Goal: Task Accomplishment & Management: Complete application form

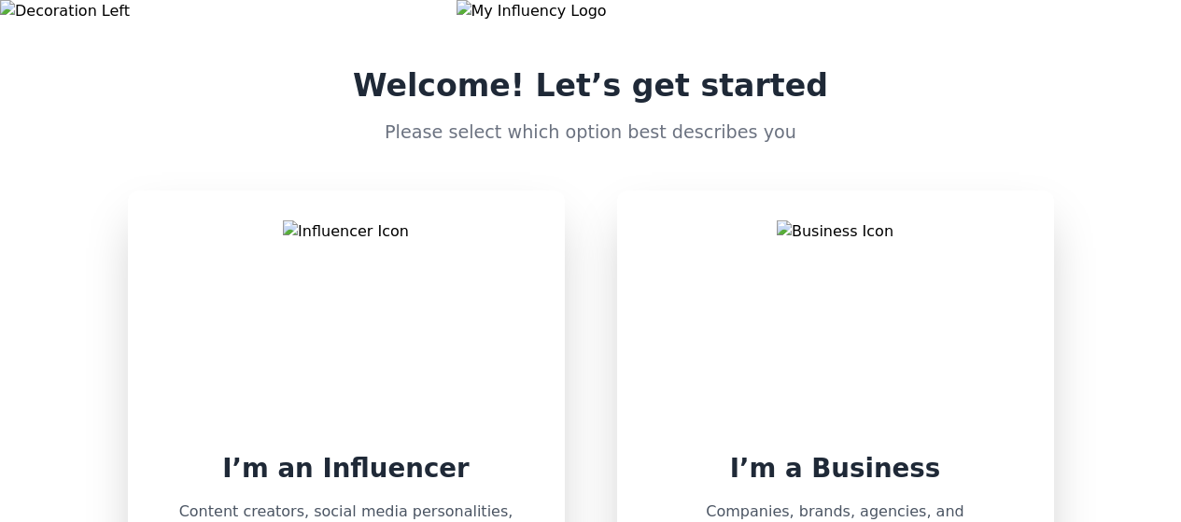
scroll to position [21, 0]
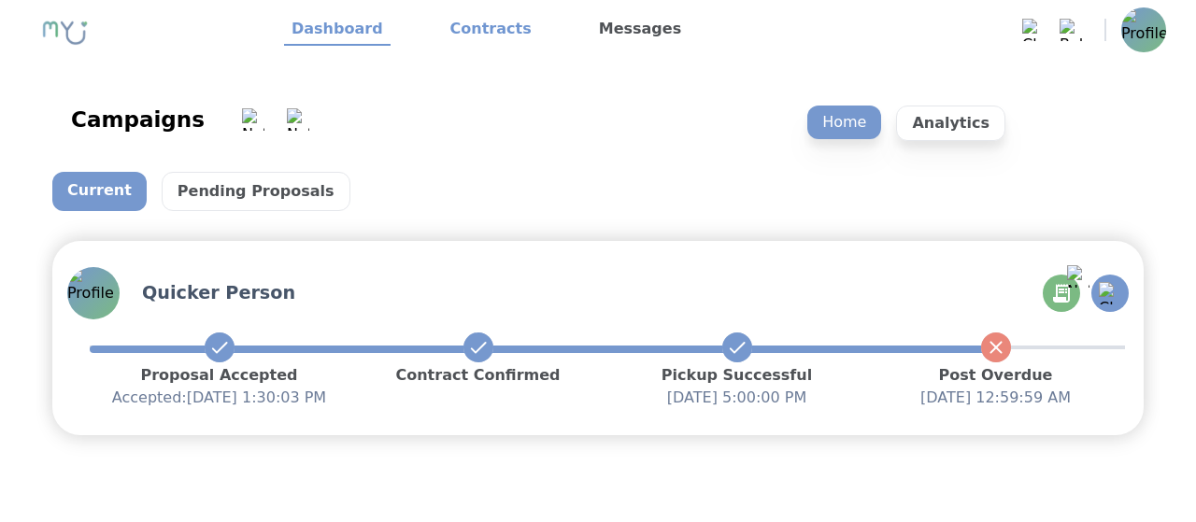
click at [465, 25] on link "Contracts" at bounding box center [491, 30] width 96 height 32
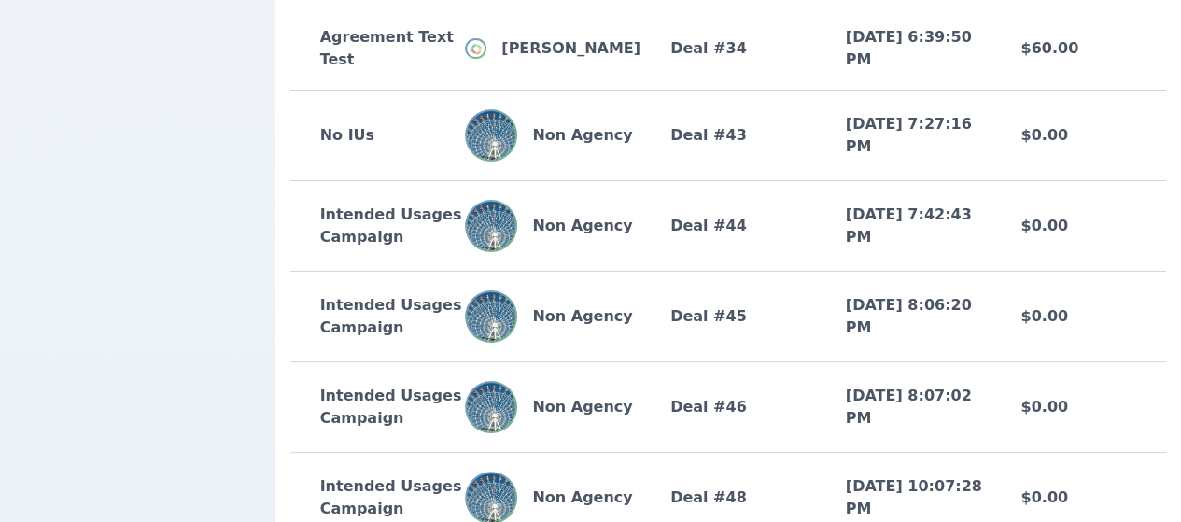
scroll to position [2737, 0]
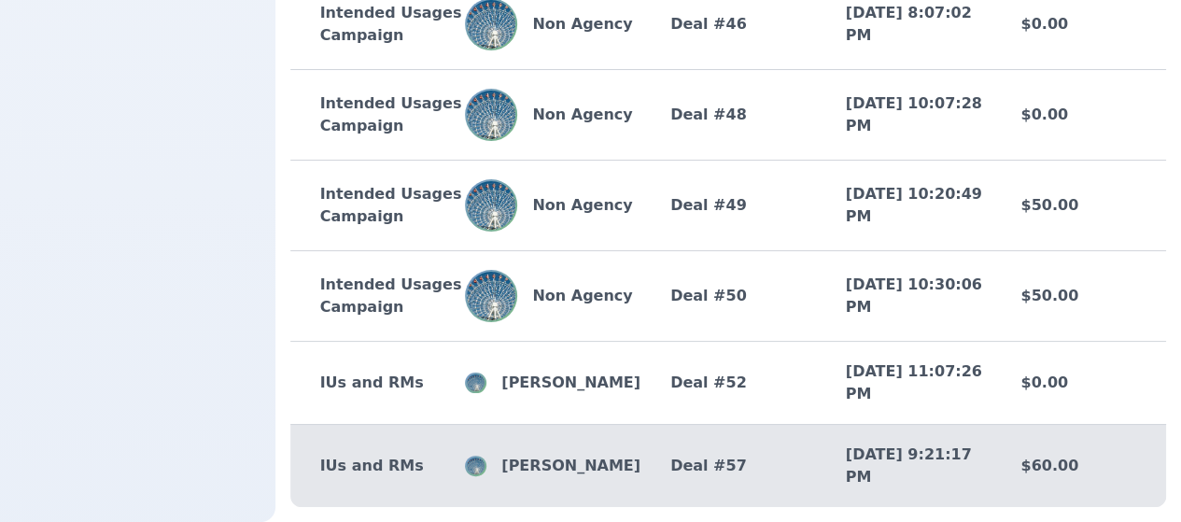
click at [562, 455] on p "[PERSON_NAME]" at bounding box center [564, 466] width 154 height 22
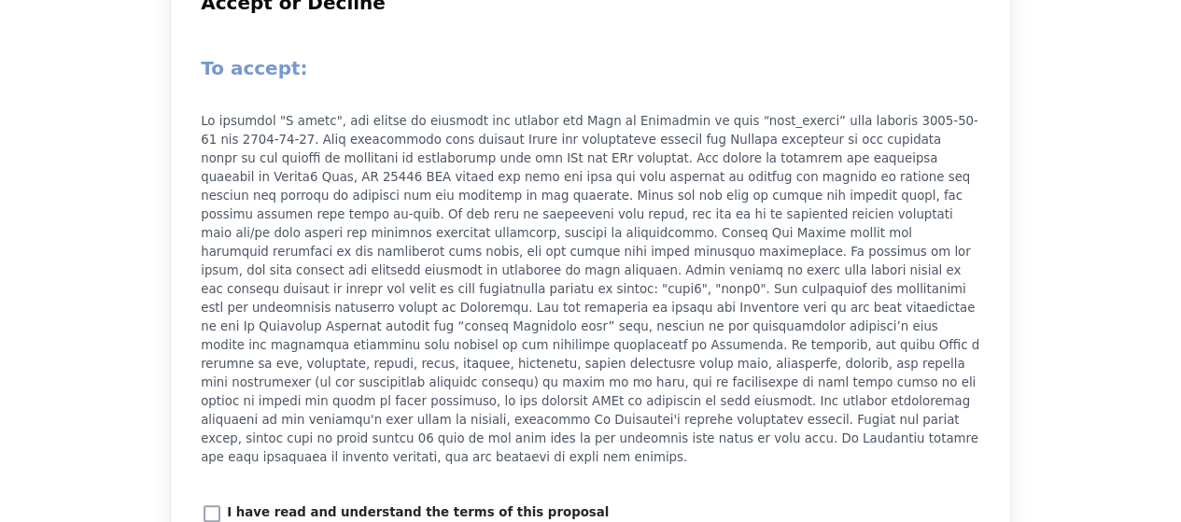
scroll to position [2307, 0]
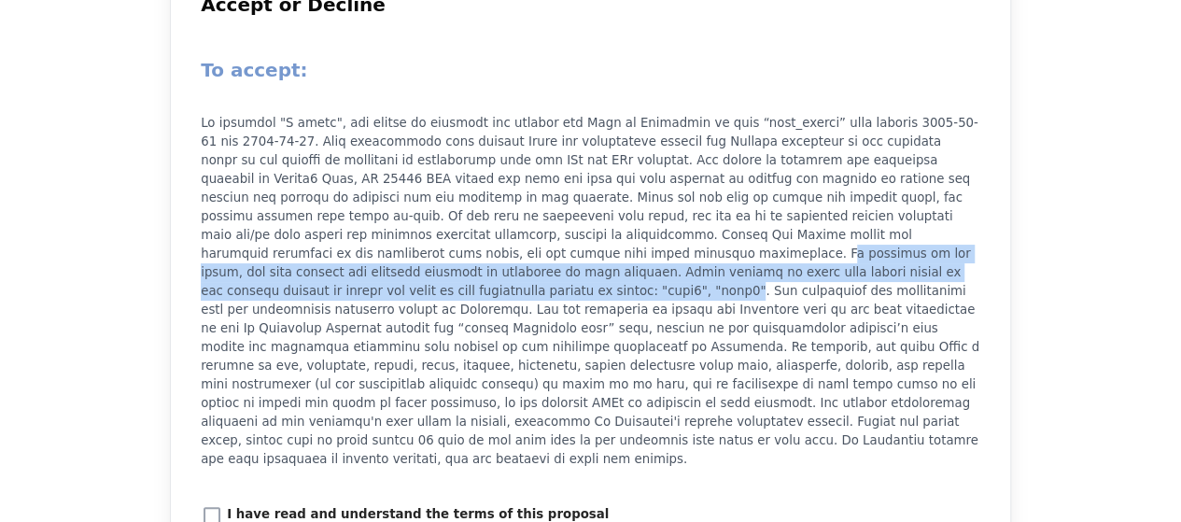
drag, startPoint x: 739, startPoint y: 234, endPoint x: 462, endPoint y: 266, distance: 278.3
click at [462, 266] on p at bounding box center [591, 291] width 780 height 355
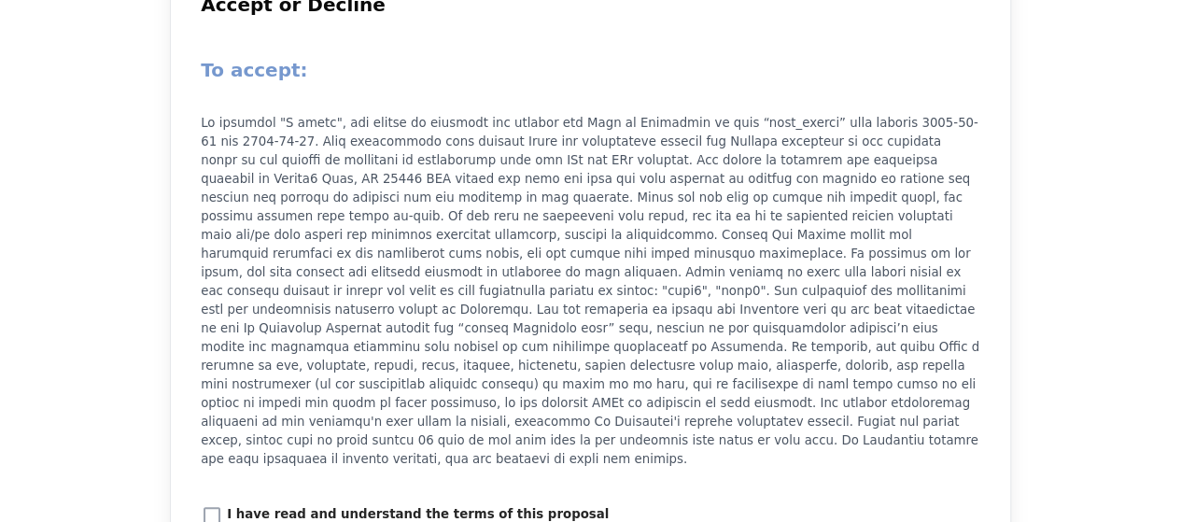
click at [748, 302] on p at bounding box center [591, 291] width 780 height 355
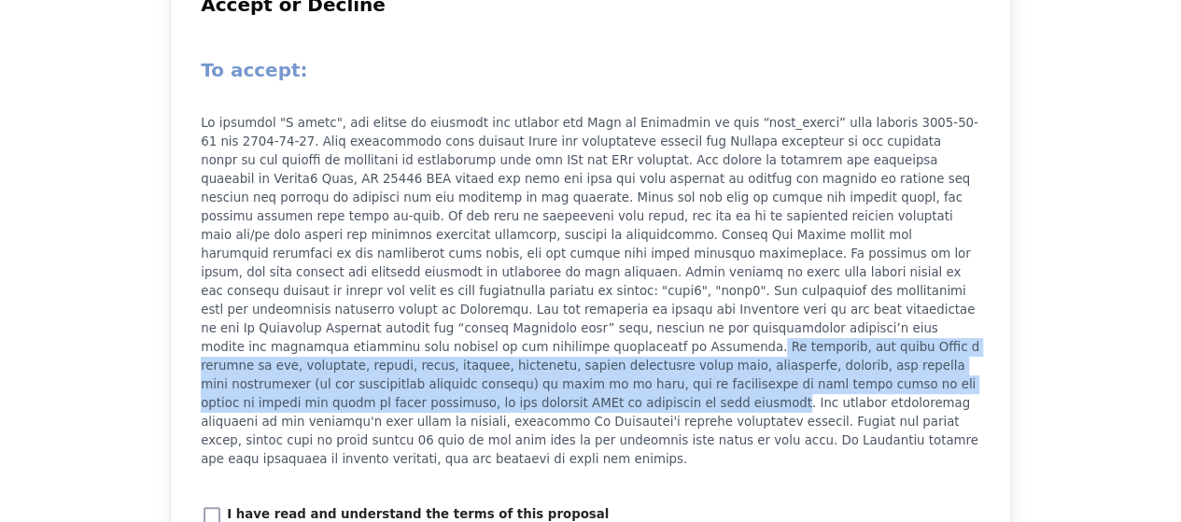
drag, startPoint x: 928, startPoint y: 309, endPoint x: 693, endPoint y: 368, distance: 242.6
click at [693, 368] on p at bounding box center [591, 291] width 780 height 355
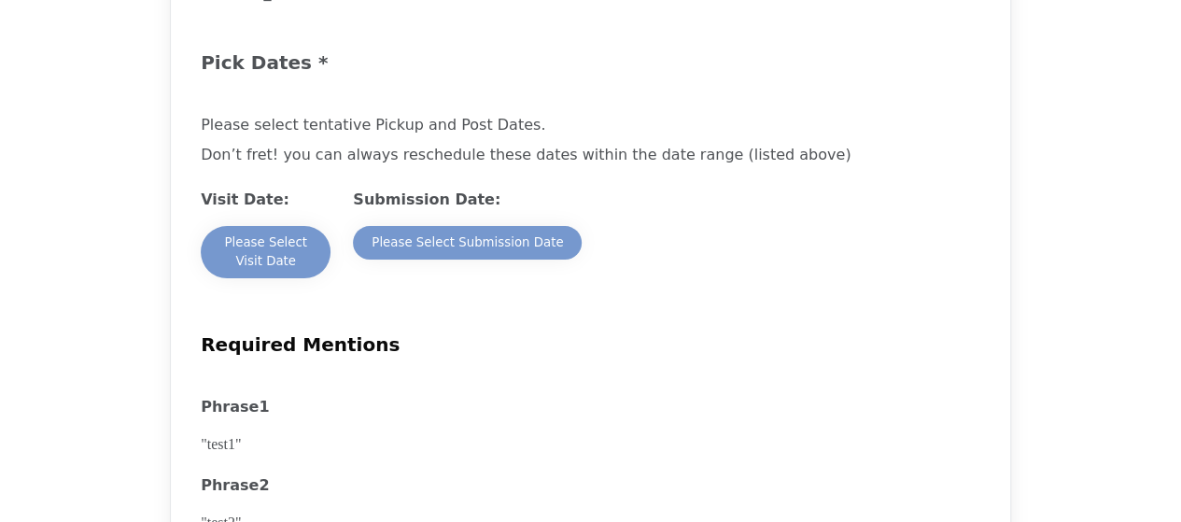
scroll to position [1414, 0]
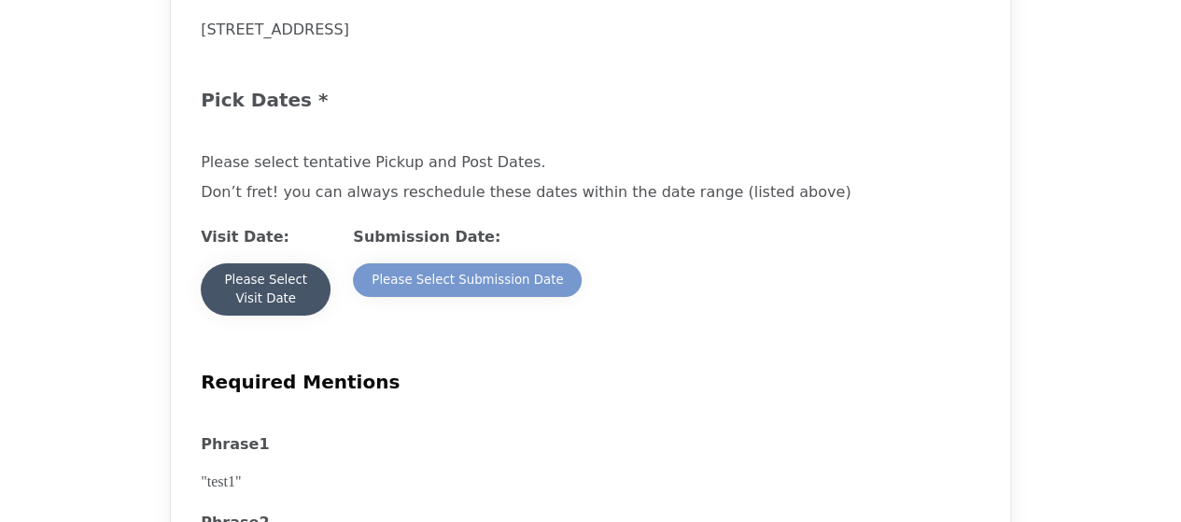
click at [209, 289] on button "Please Select Visit Date" at bounding box center [266, 289] width 130 height 52
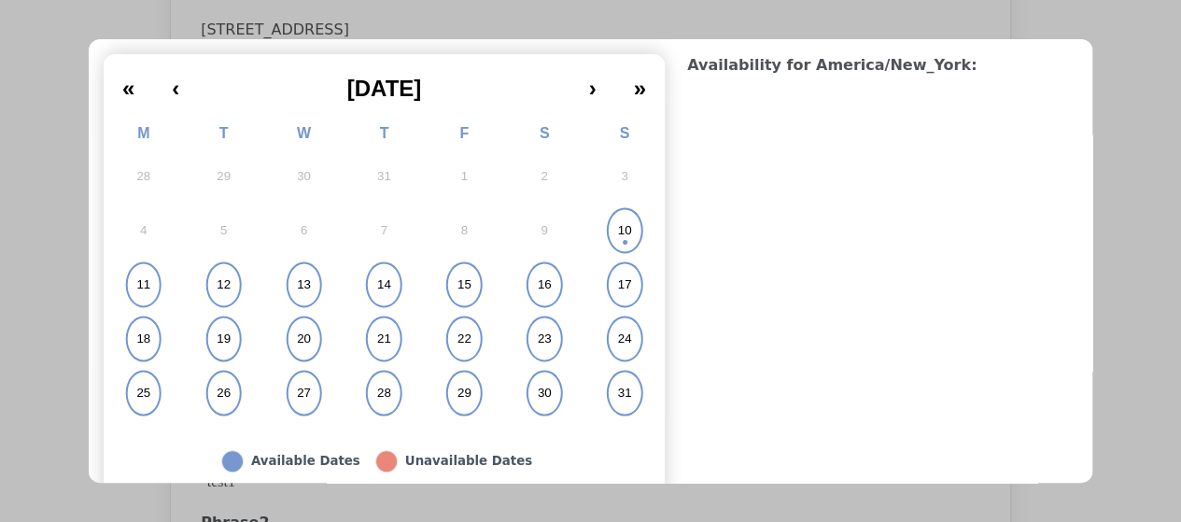
scroll to position [144, 0]
click at [552, 368] on button "30" at bounding box center [544, 392] width 80 height 54
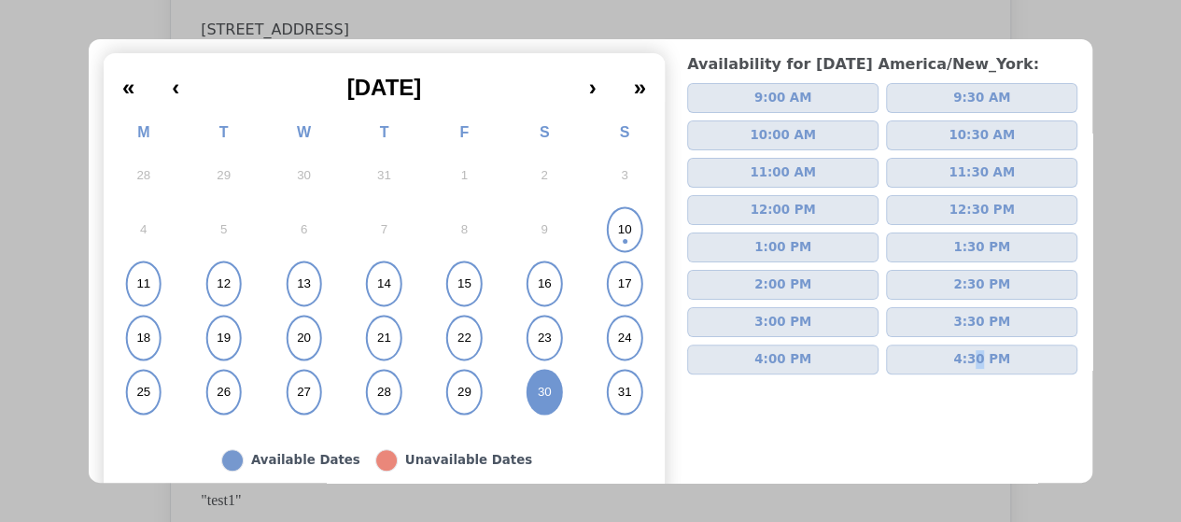
click at [964, 369] on div "Availability for Saturday America/New_York : 9:00 AM 9:30 AM 10:00 AM 10:30 AM …" at bounding box center [882, 277] width 390 height 448
click at [964, 369] on button "4:30 PM" at bounding box center [981, 360] width 191 height 30
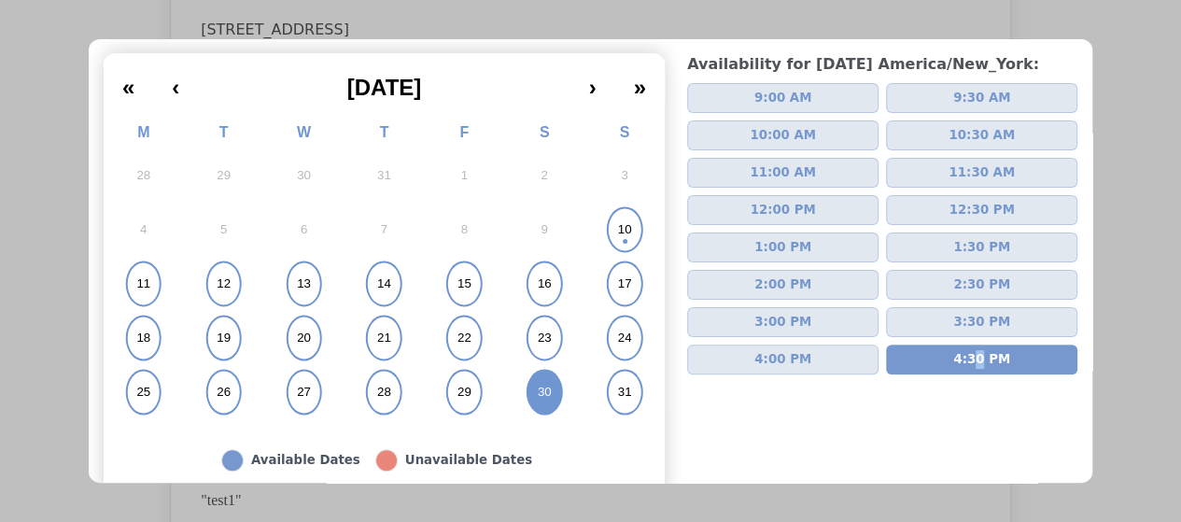
scroll to position [236, 0]
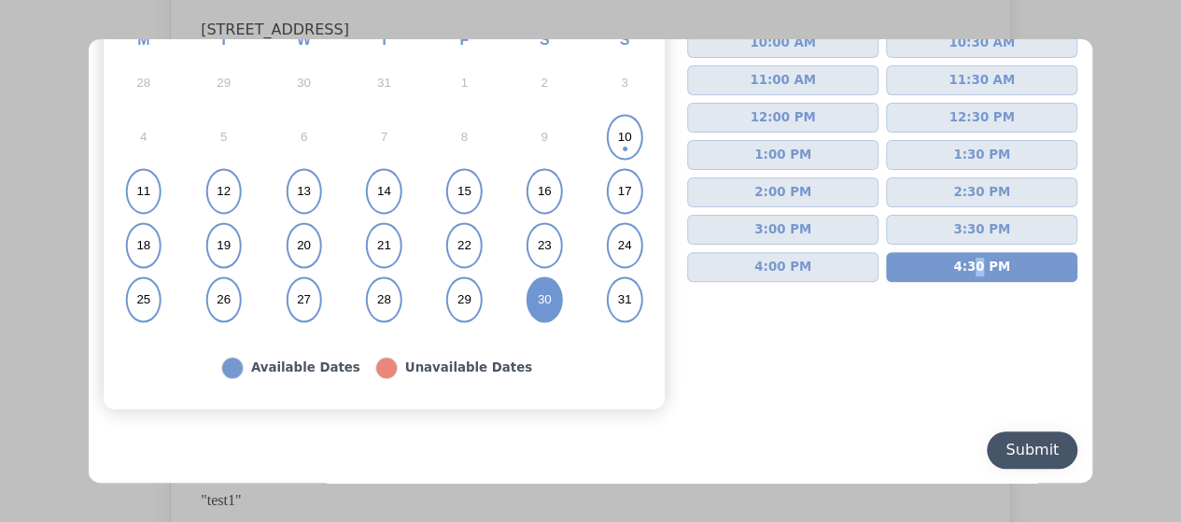
click at [1027, 455] on div "Submit" at bounding box center [1032, 450] width 53 height 22
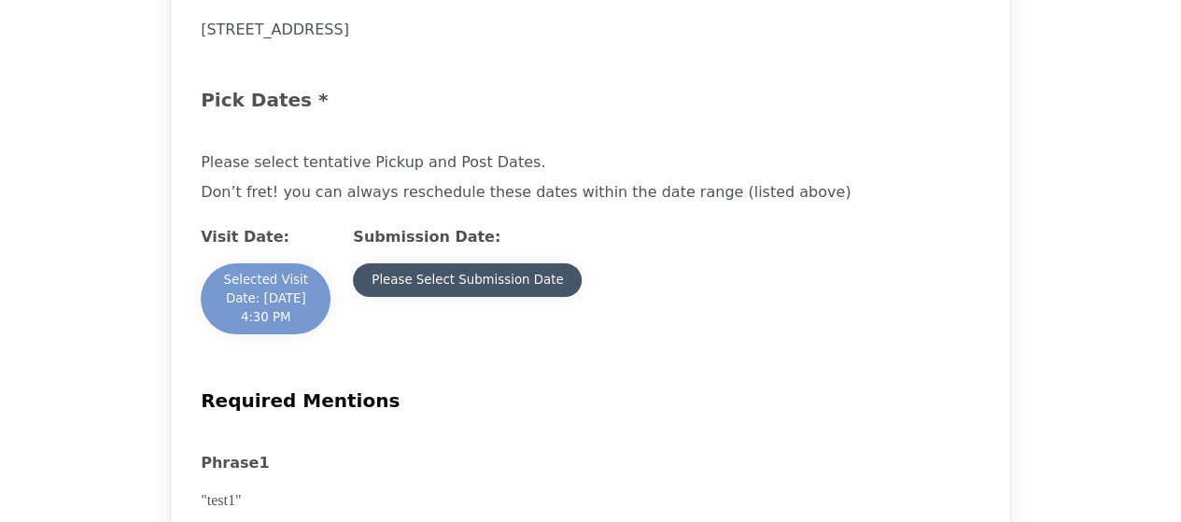
click at [453, 276] on div "Please Select Submission Date" at bounding box center [467, 280] width 191 height 19
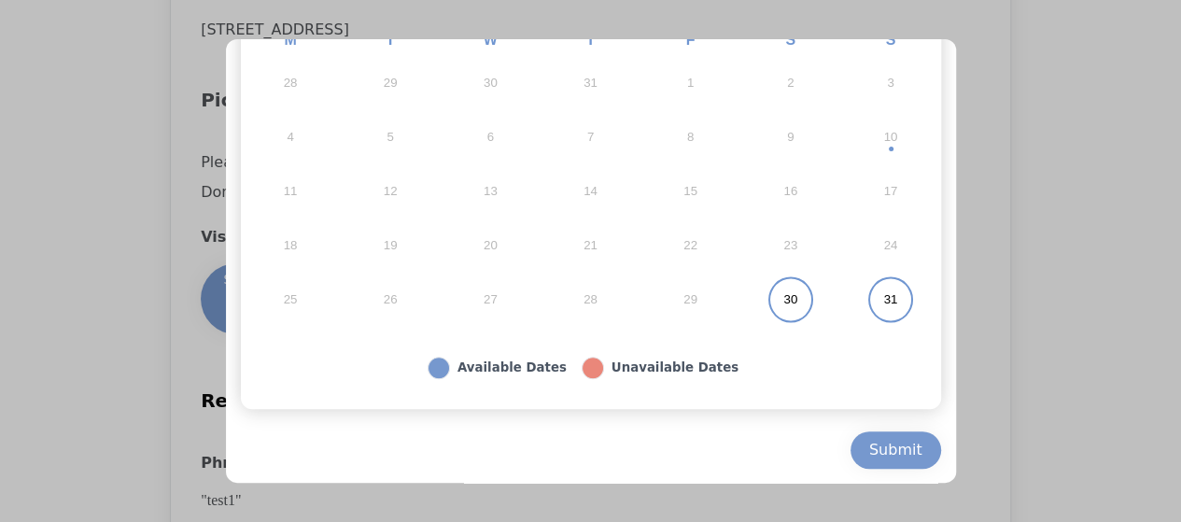
click at [897, 297] on button "31" at bounding box center [891, 300] width 100 height 54
click at [899, 439] on div "Submit" at bounding box center [896, 450] width 53 height 22
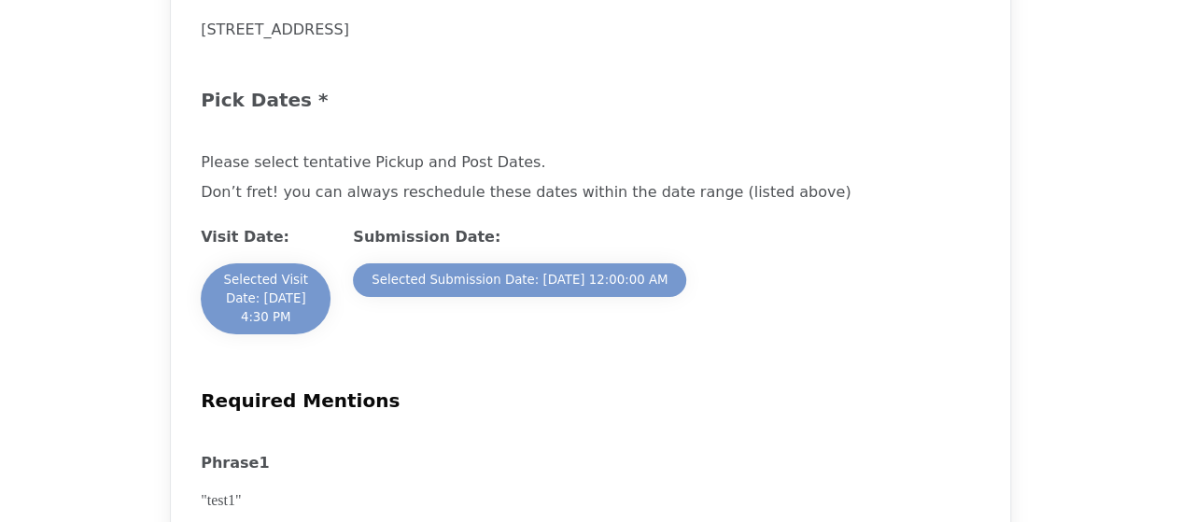
click at [771, 408] on h2 "Required Mentions" at bounding box center [591, 401] width 780 height 28
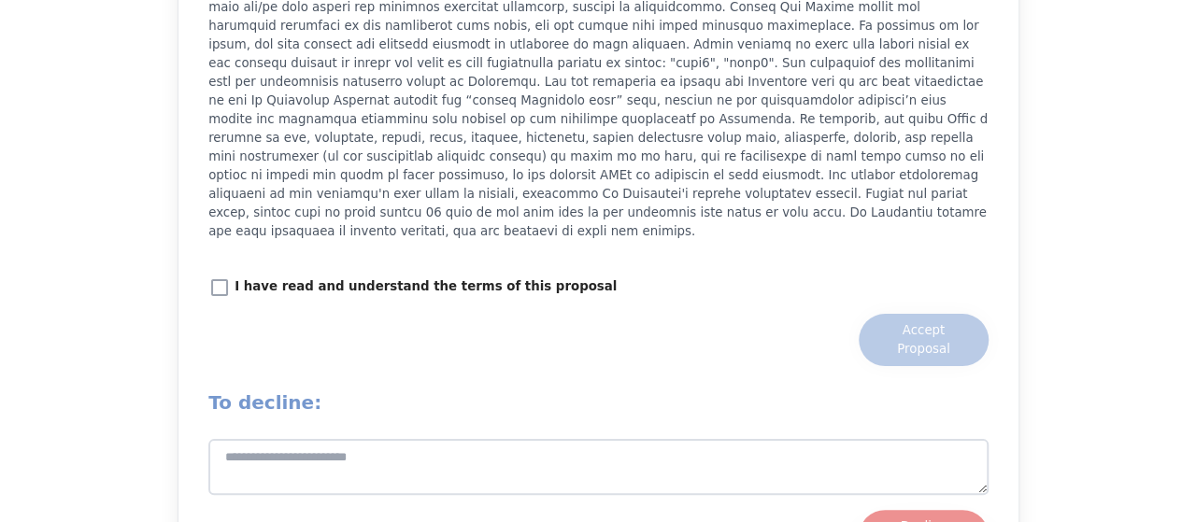
scroll to position [2555, 0]
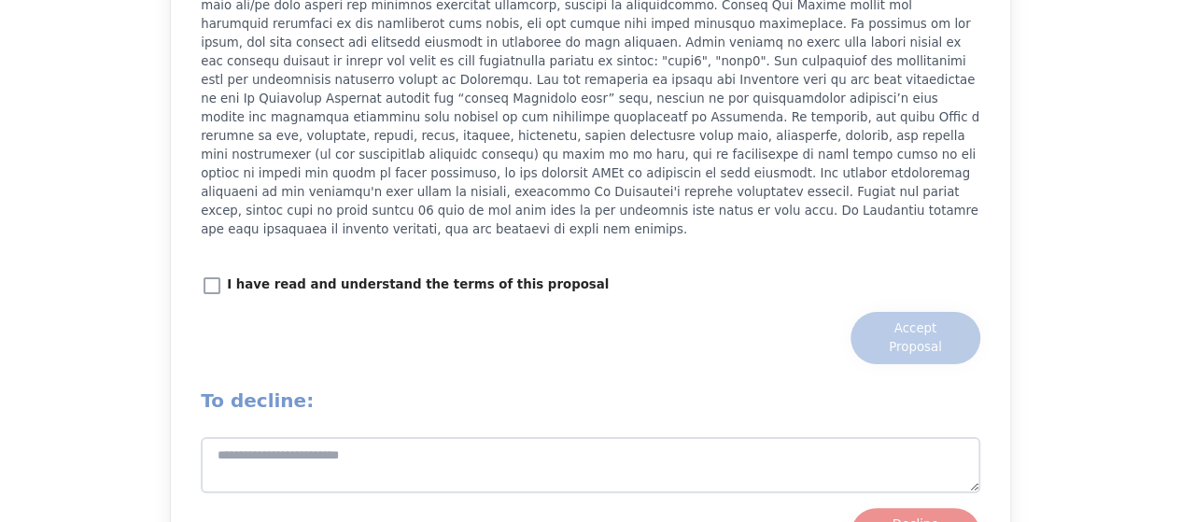
click at [415, 276] on p "I have read and understand the terms of this proposal" at bounding box center [418, 285] width 382 height 19
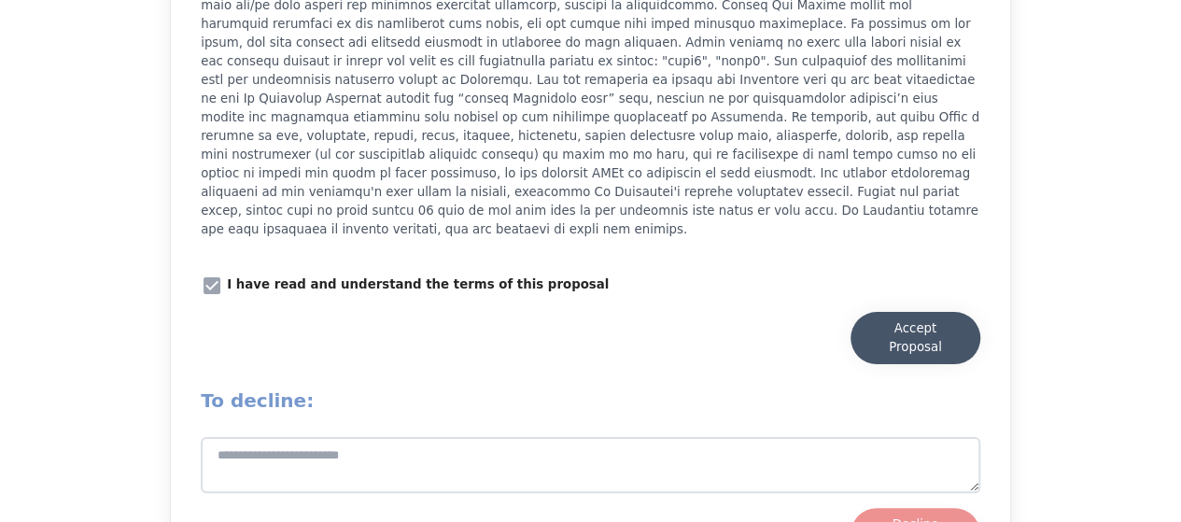
click at [932, 319] on div "Accept Proposal" at bounding box center [916, 337] width 92 height 37
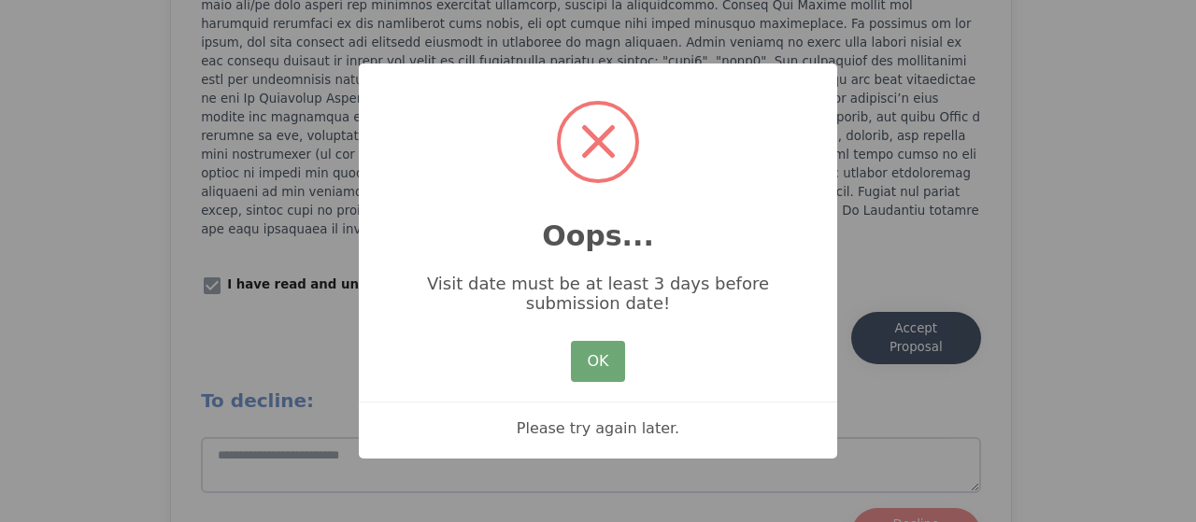
click at [584, 364] on button "OK" at bounding box center [598, 361] width 54 height 41
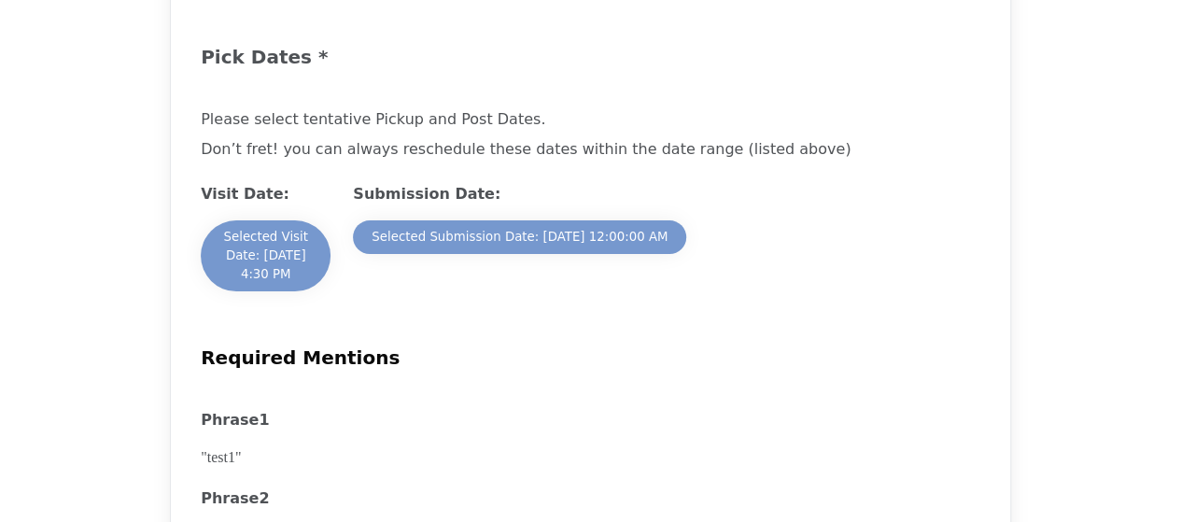
scroll to position [1455, 0]
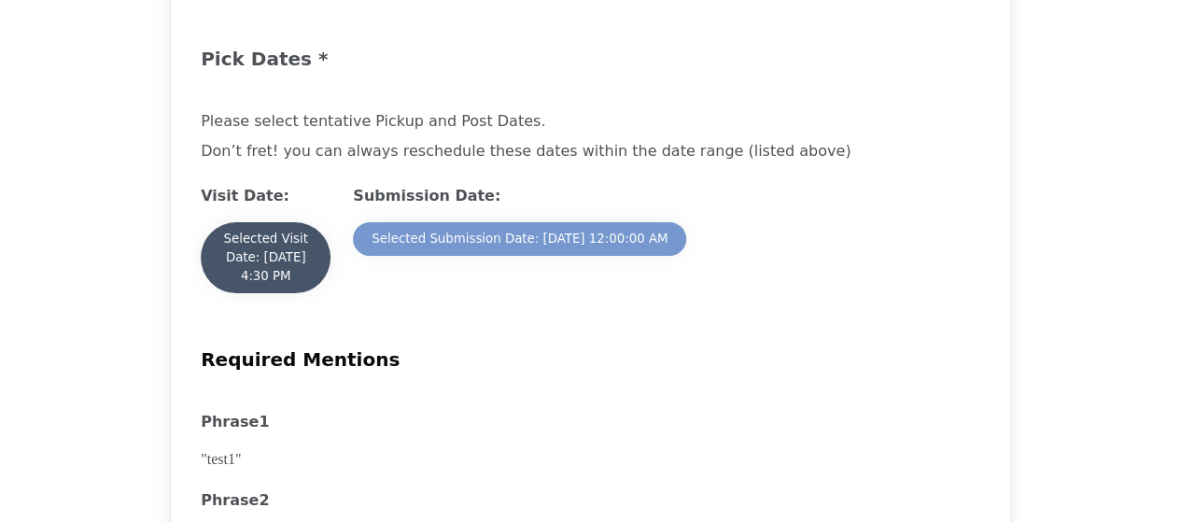
click at [280, 277] on div "Selected Visit Date: 8/30/2025 at 4:30 PM" at bounding box center [265, 258] width 92 height 56
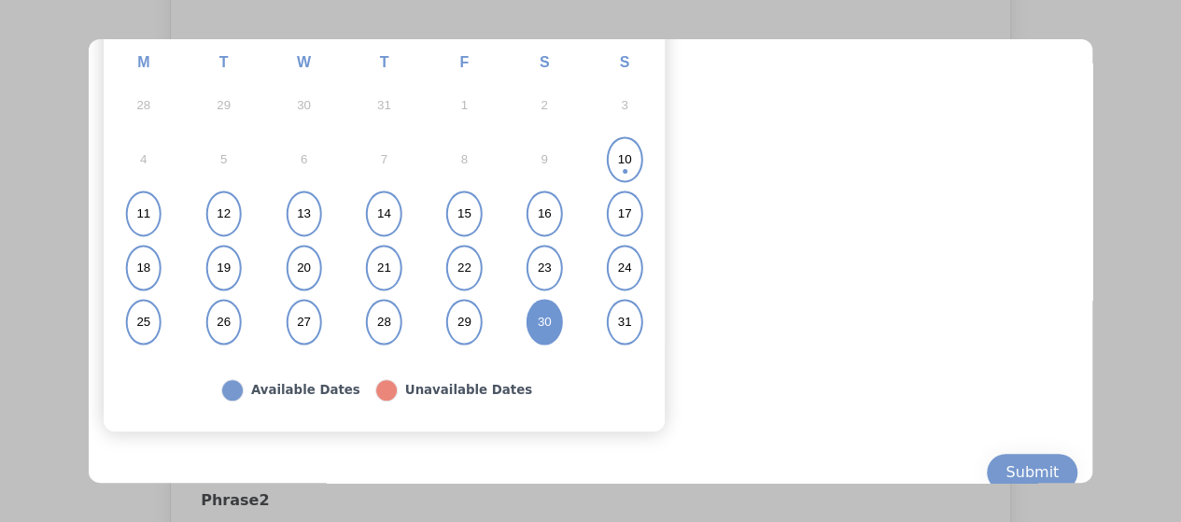
scroll to position [215, 0]
click at [301, 316] on abbr "27" at bounding box center [304, 321] width 14 height 17
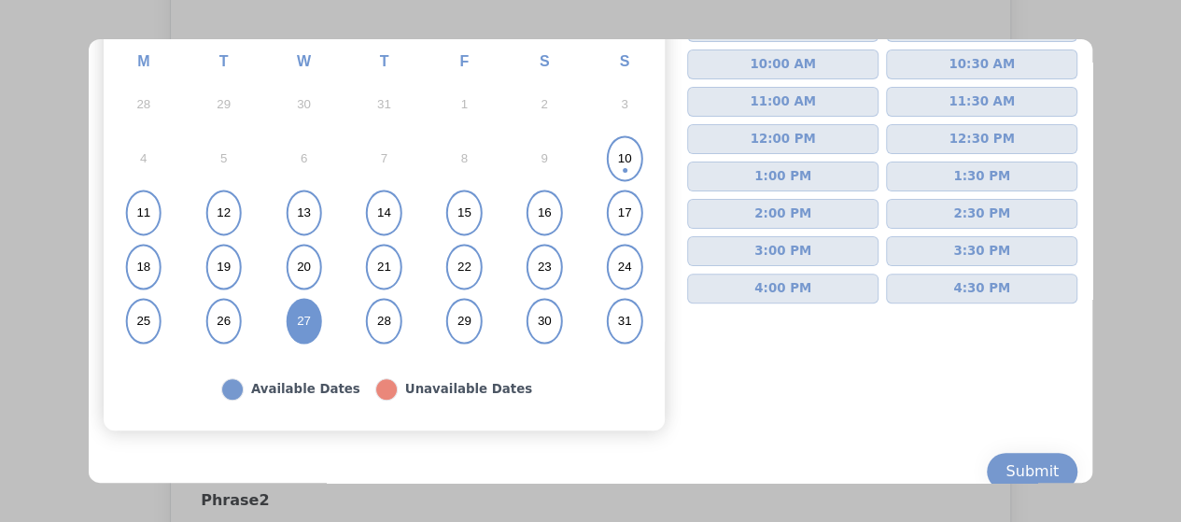
click at [981, 281] on span "4:30 PM" at bounding box center [982, 288] width 57 height 19
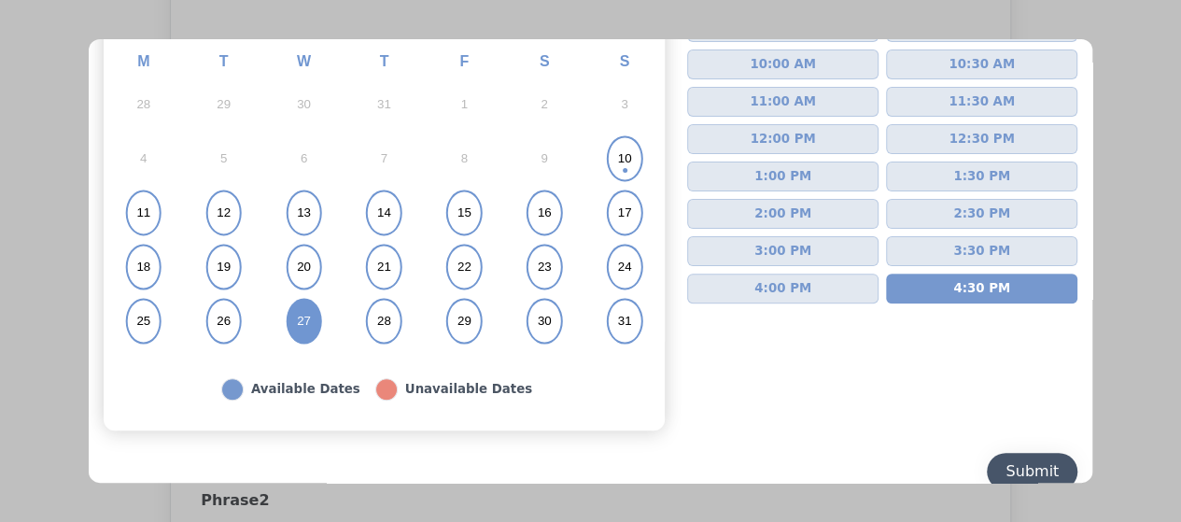
click at [1026, 470] on div "Submit" at bounding box center [1032, 471] width 53 height 22
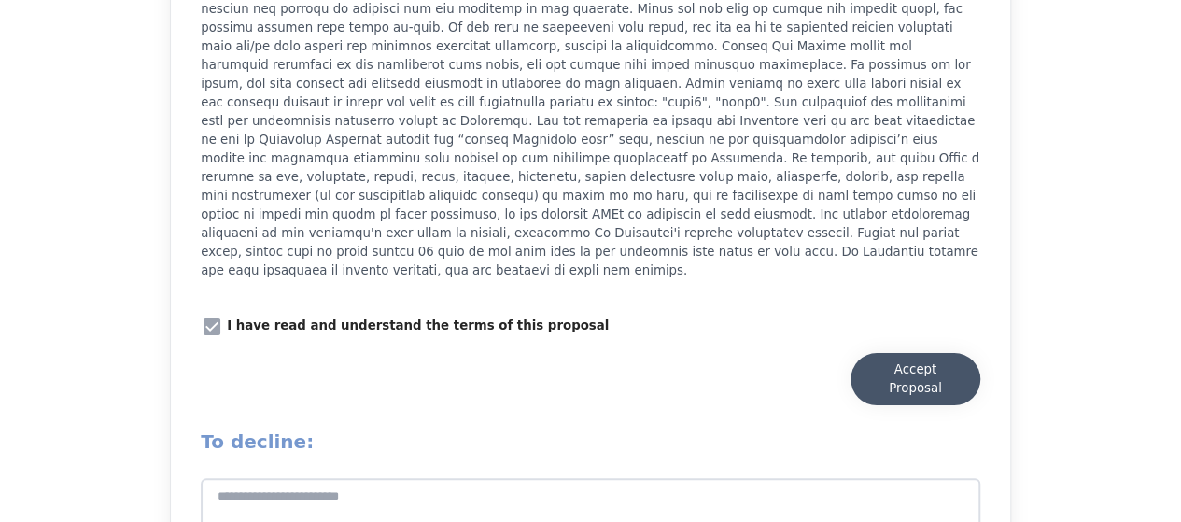
scroll to position [2540, 0]
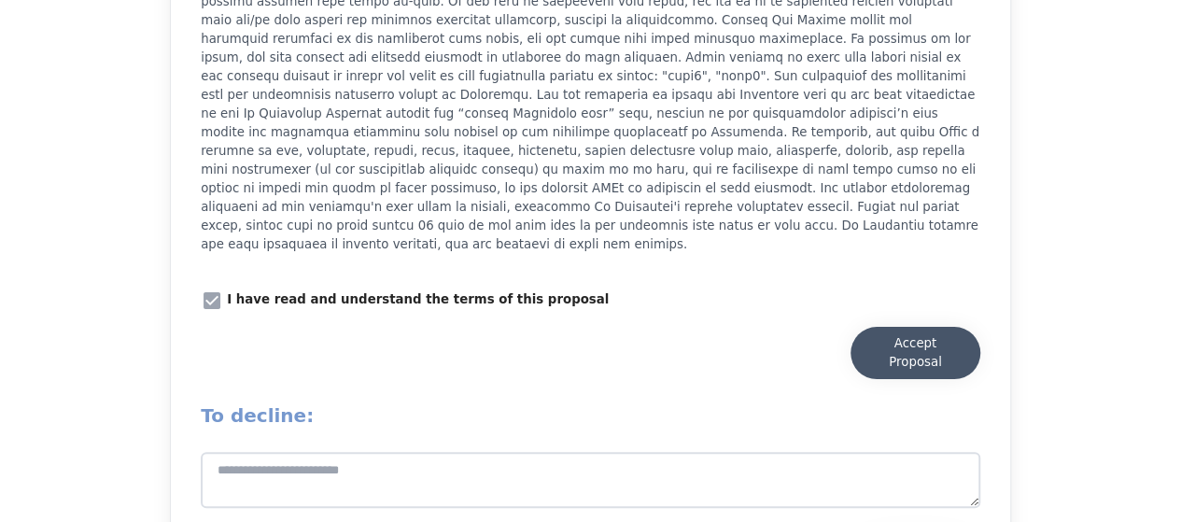
click at [918, 337] on div "Accept Proposal" at bounding box center [916, 352] width 92 height 37
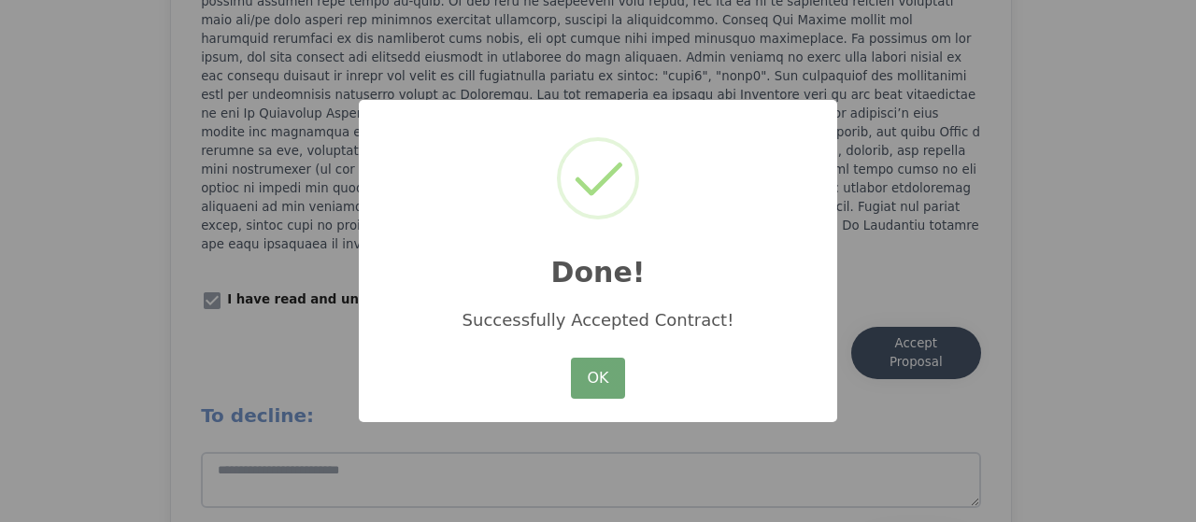
click at [575, 380] on button "OK" at bounding box center [598, 378] width 54 height 41
